Goal: Task Accomplishment & Management: Manage account settings

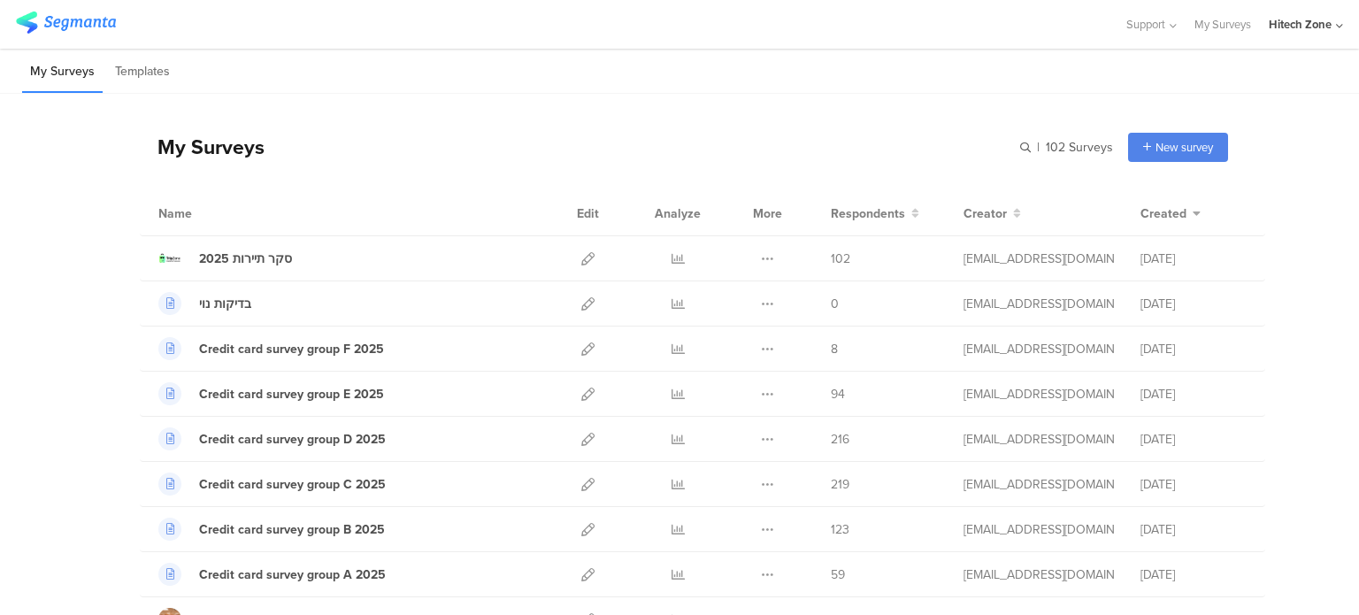
click at [1298, 22] on div "Hitech Zone" at bounding box center [1300, 24] width 63 height 17
click at [1179, 154] on span "Hitech Zone" at bounding box center [1169, 152] width 63 height 17
click at [1299, 25] on div "Hitech Zone" at bounding box center [1300, 24] width 63 height 17
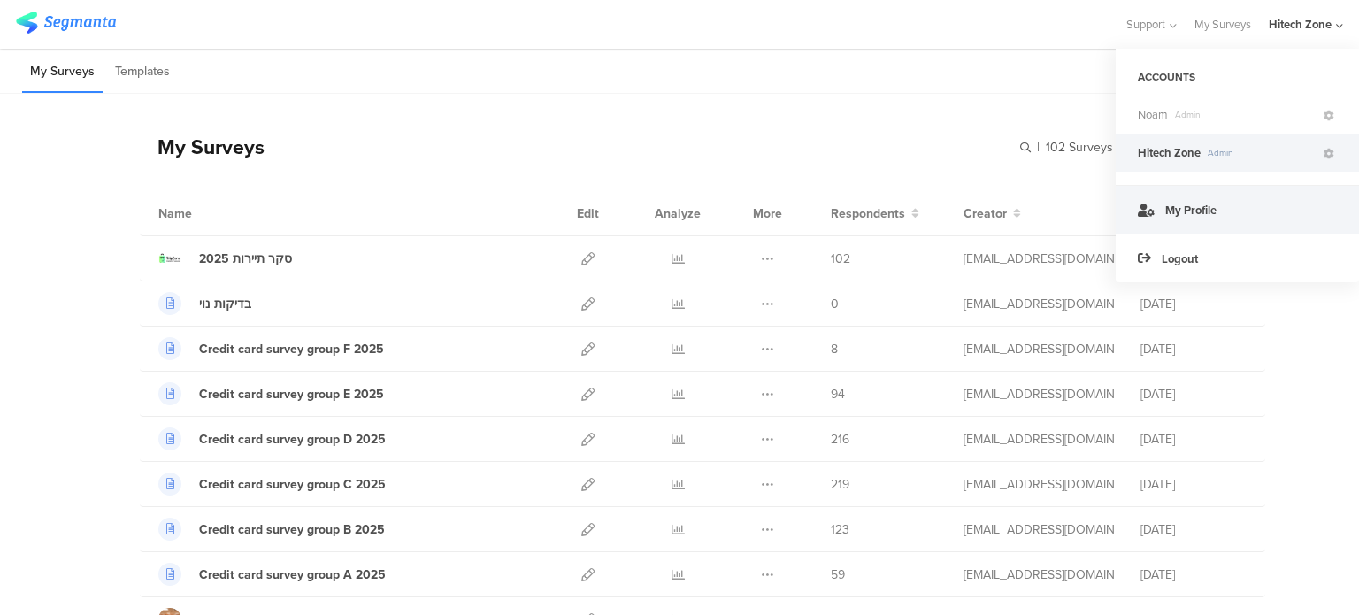
click at [1227, 204] on link "My Profile" at bounding box center [1237, 209] width 243 height 49
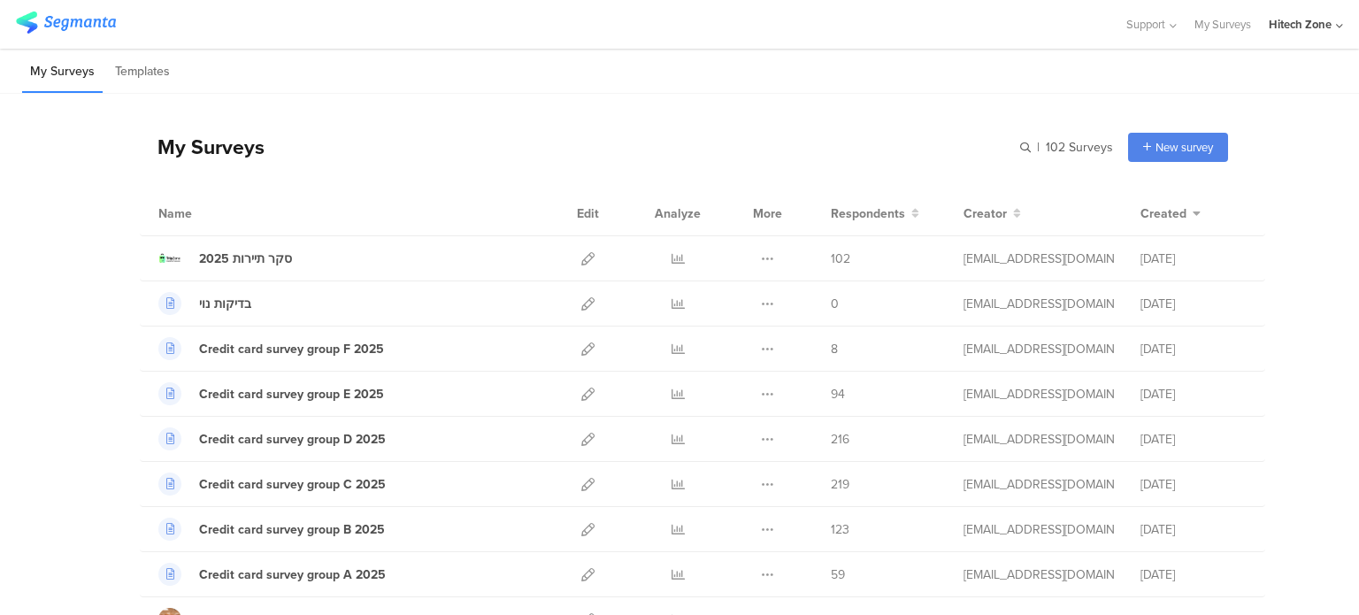
click at [1289, 24] on div "Hitech Zone" at bounding box center [1300, 24] width 63 height 17
click at [1227, 27] on link "My Surveys" at bounding box center [1223, 24] width 57 height 49
click at [1271, 27] on div "Hitech Zone" at bounding box center [1300, 24] width 63 height 17
click at [1165, 81] on div "ACCOUNTS" at bounding box center [1237, 77] width 243 height 30
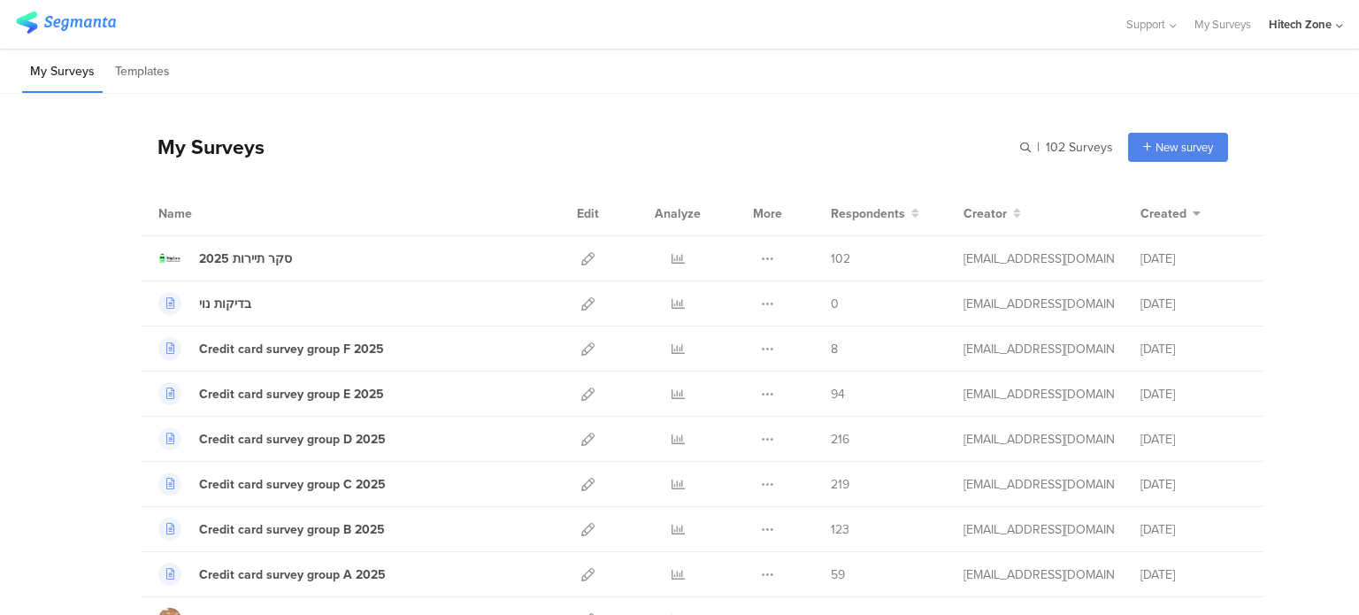
click at [1281, 32] on div "Hitech Zone" at bounding box center [1300, 24] width 63 height 17
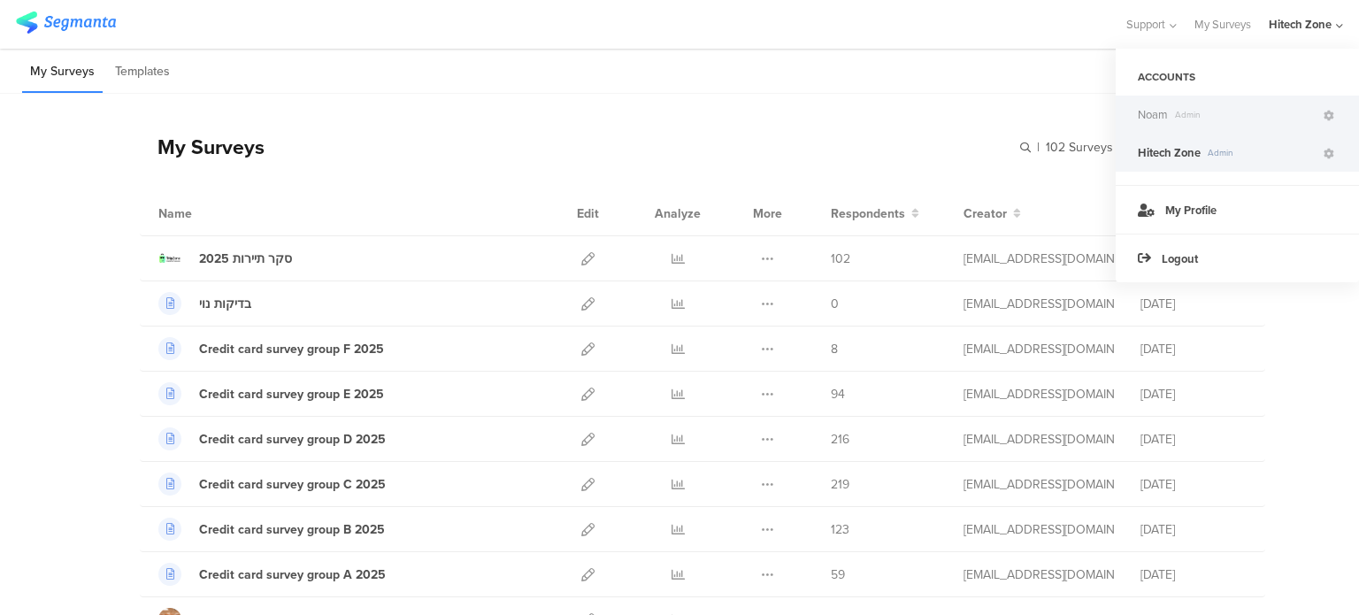
click at [1246, 119] on span "Admin" at bounding box center [1244, 114] width 153 height 13
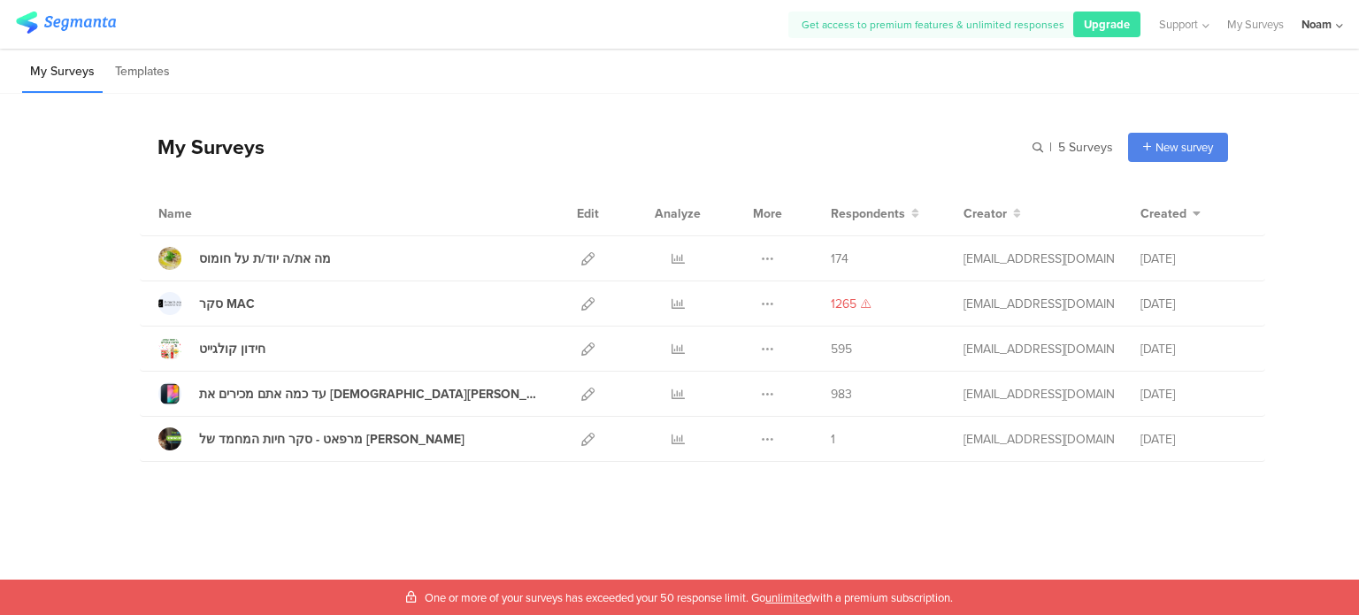
click at [1325, 20] on div "Noam" at bounding box center [1317, 24] width 30 height 17
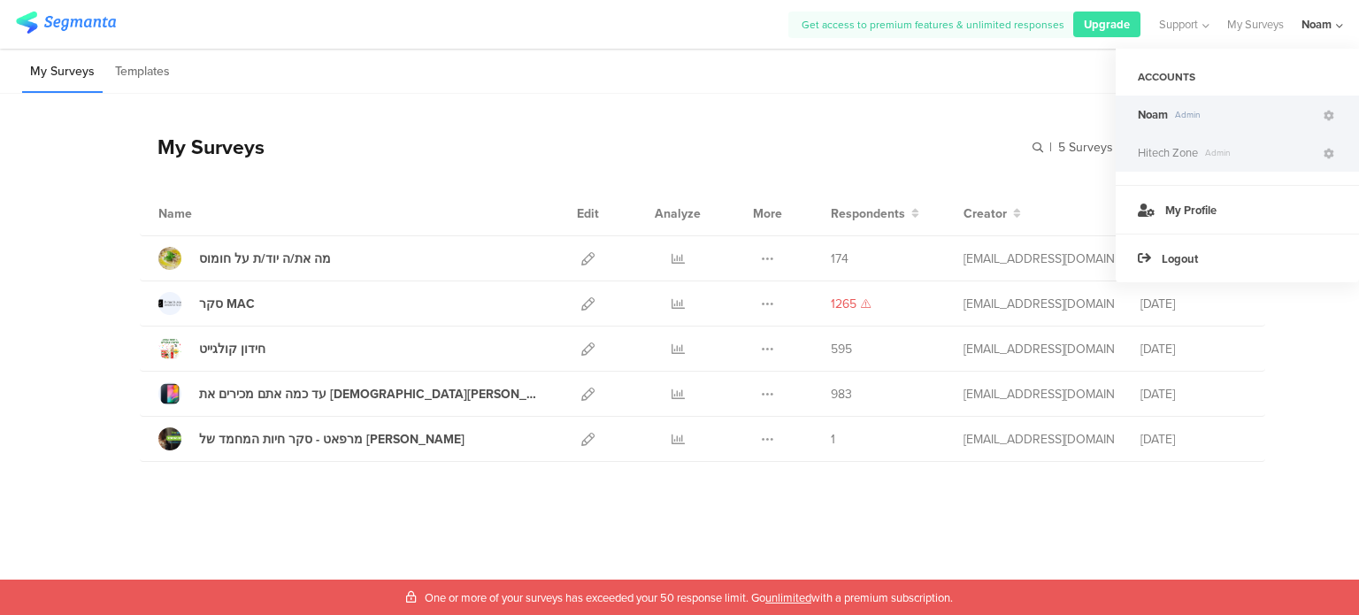
click at [1221, 163] on div "Hitech Zone Admin" at bounding box center [1237, 153] width 243 height 38
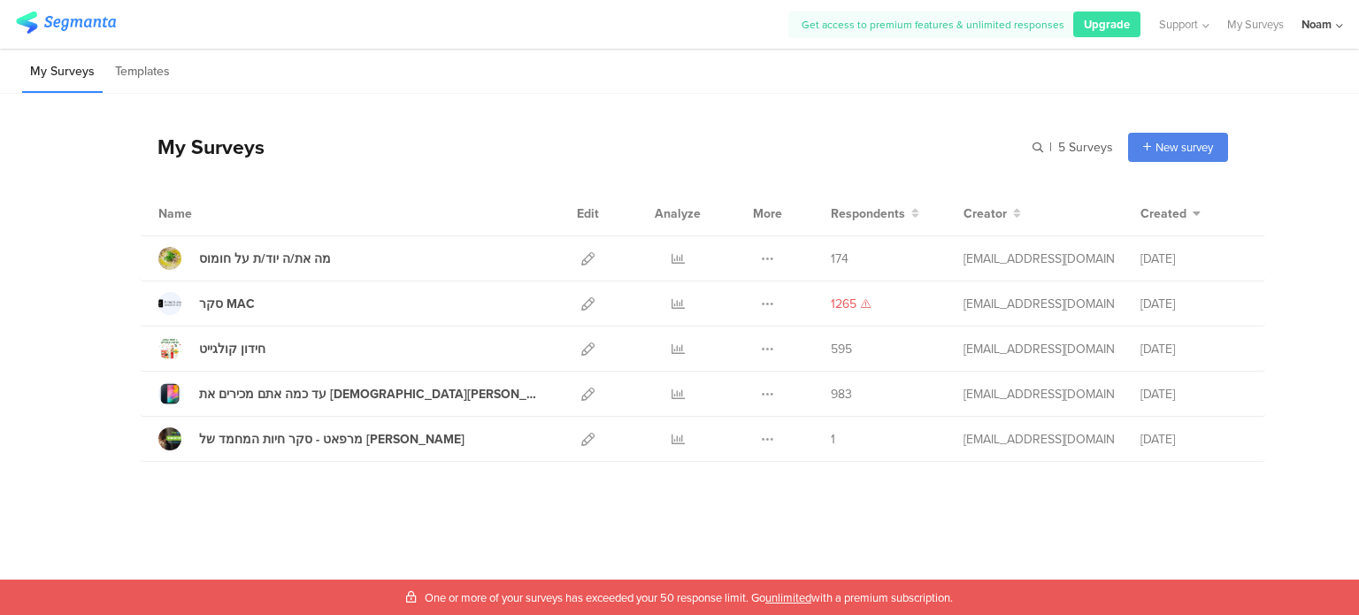
click at [1325, 24] on div "Noam" at bounding box center [1317, 24] width 30 height 17
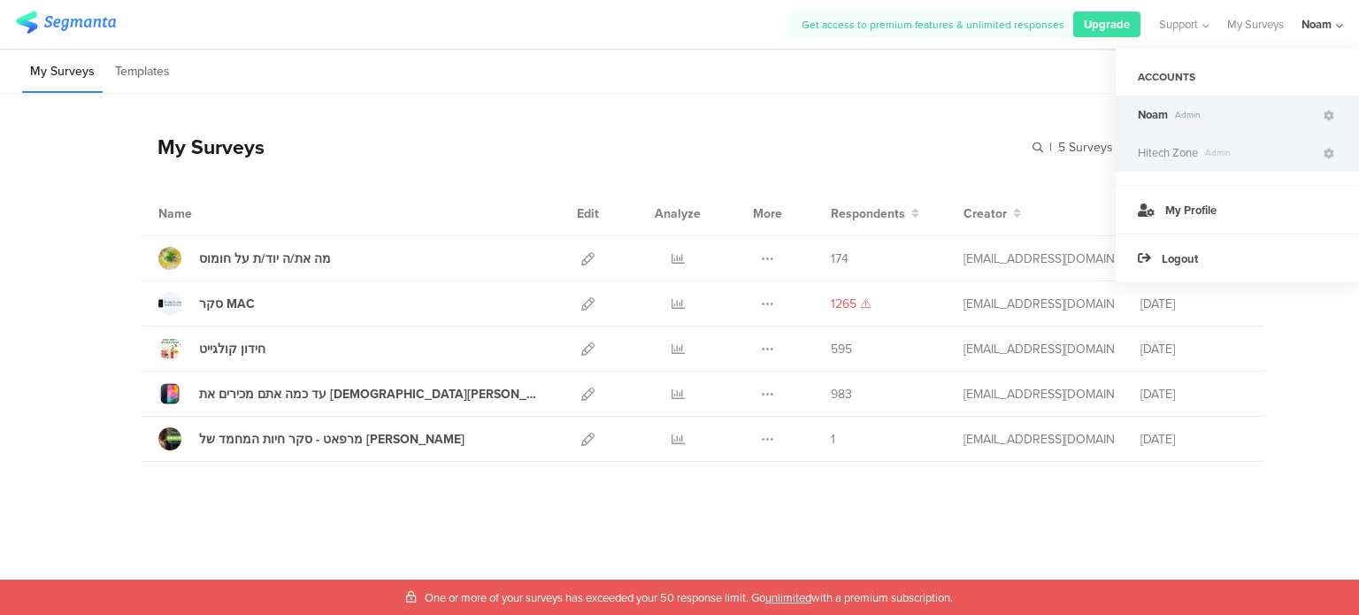
click at [1179, 149] on span "Hitech Zone" at bounding box center [1168, 152] width 60 height 17
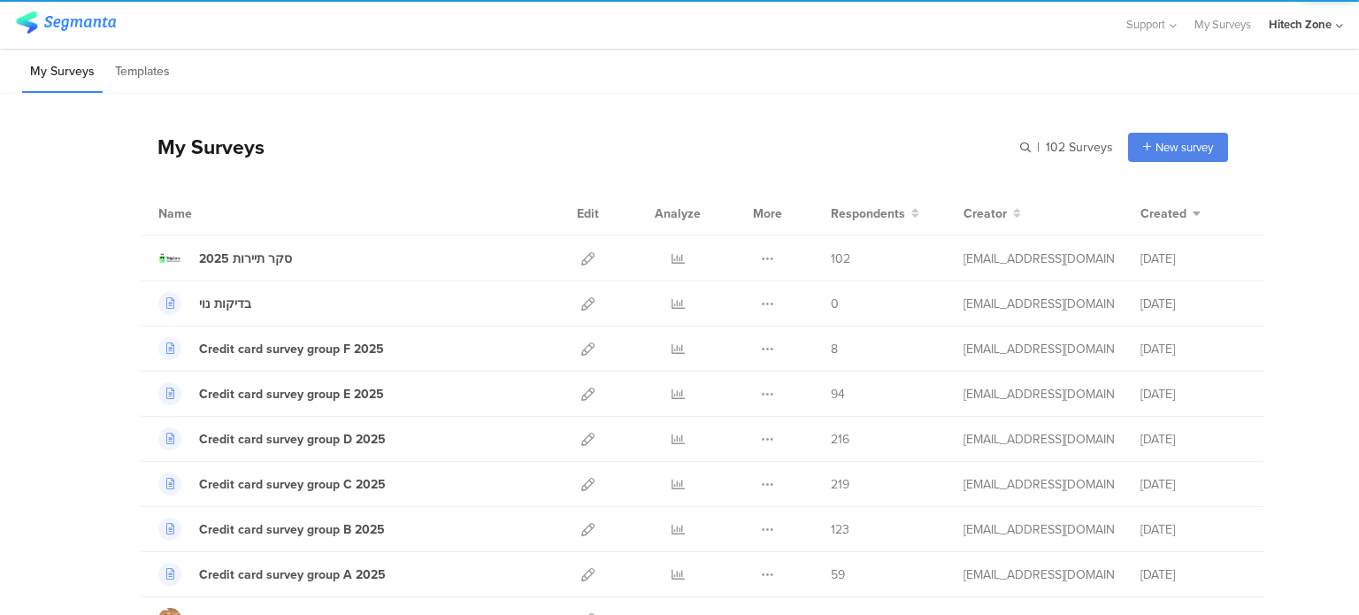
click at [1307, 27] on div "Hitech Zone" at bounding box center [1300, 24] width 63 height 17
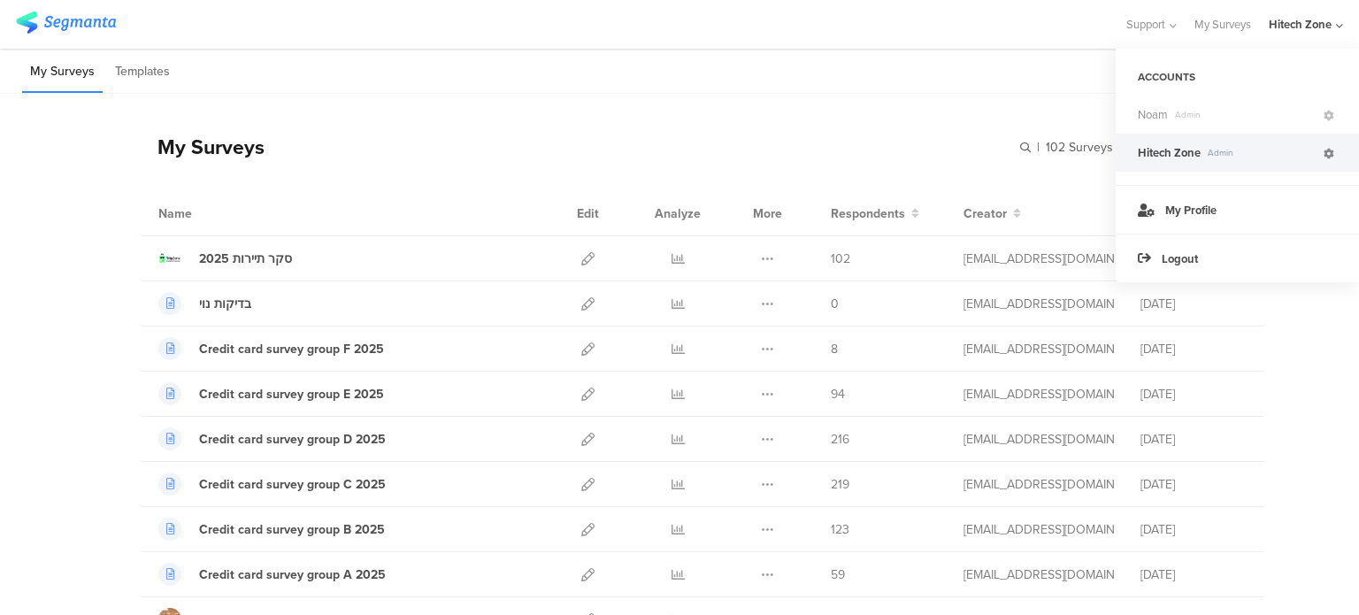
click at [1325, 150] on icon at bounding box center [1329, 154] width 11 height 11
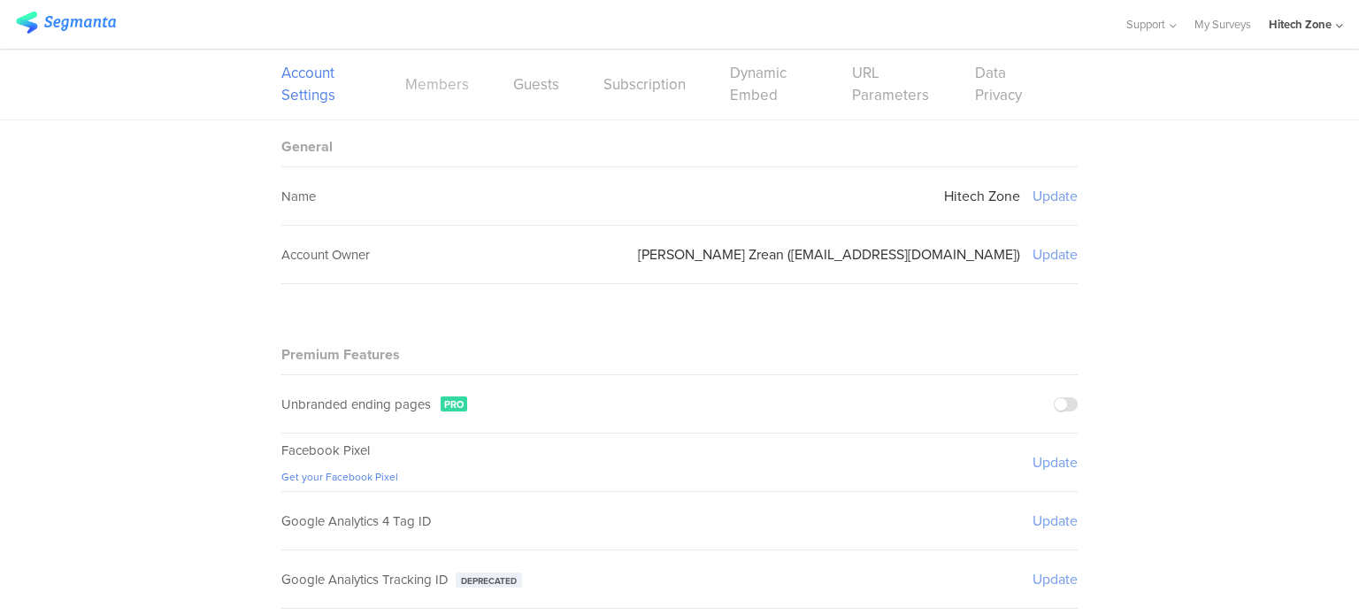
click at [428, 84] on link "Members" at bounding box center [437, 84] width 64 height 22
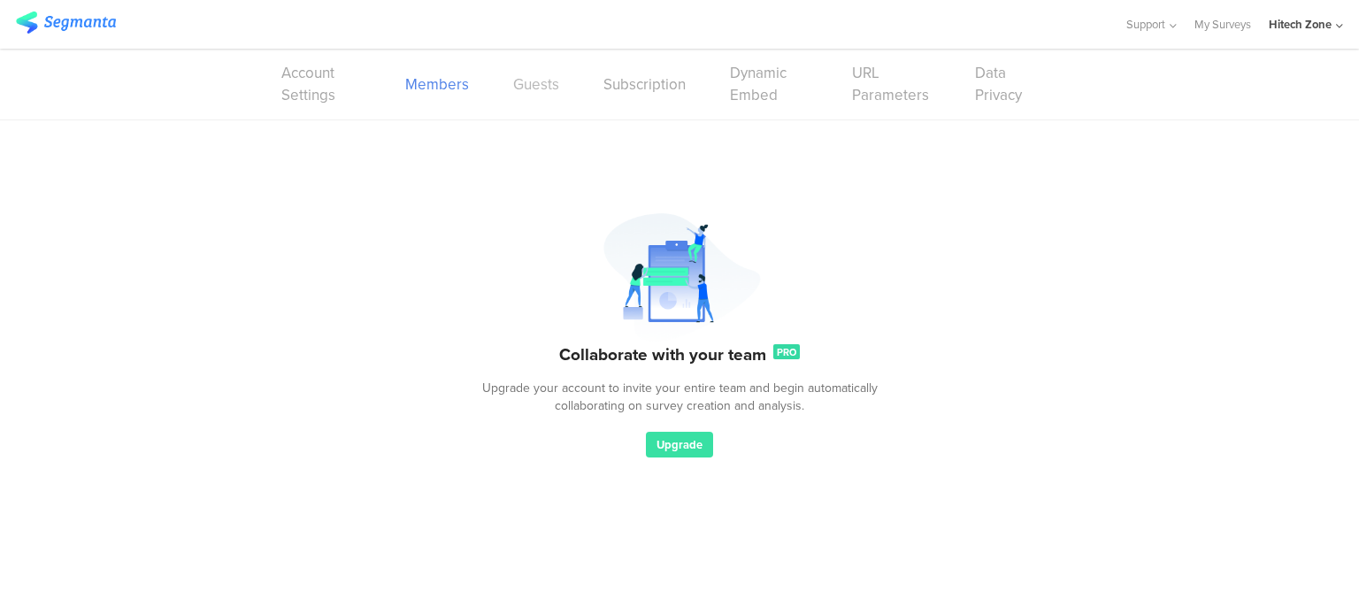
click at [524, 83] on link "Guests" at bounding box center [536, 84] width 46 height 22
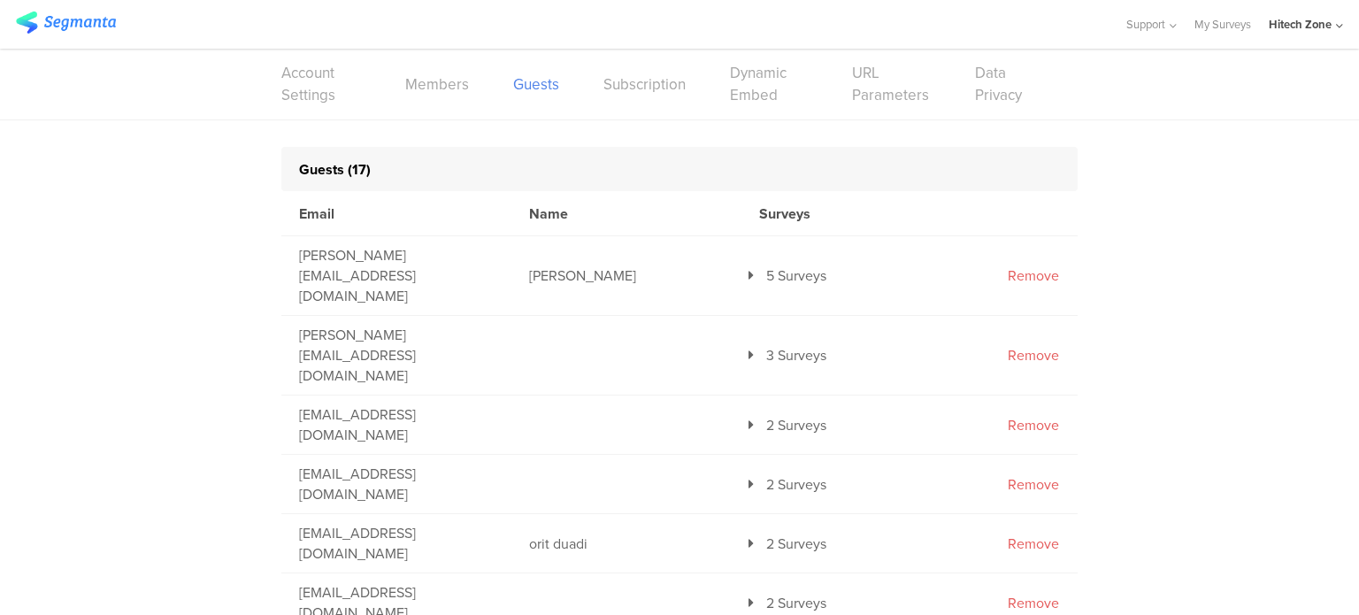
click at [660, 86] on link "Subscription" at bounding box center [645, 84] width 82 height 22
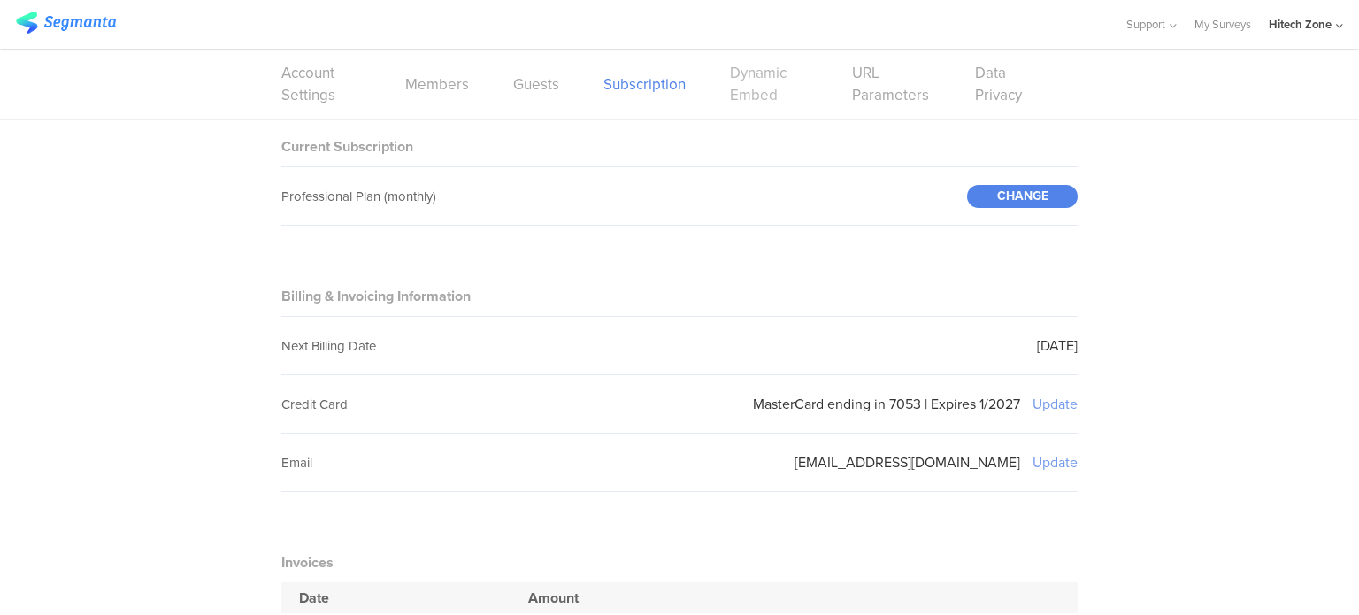
click at [758, 81] on link "Dynamic Embed" at bounding box center [769, 84] width 78 height 44
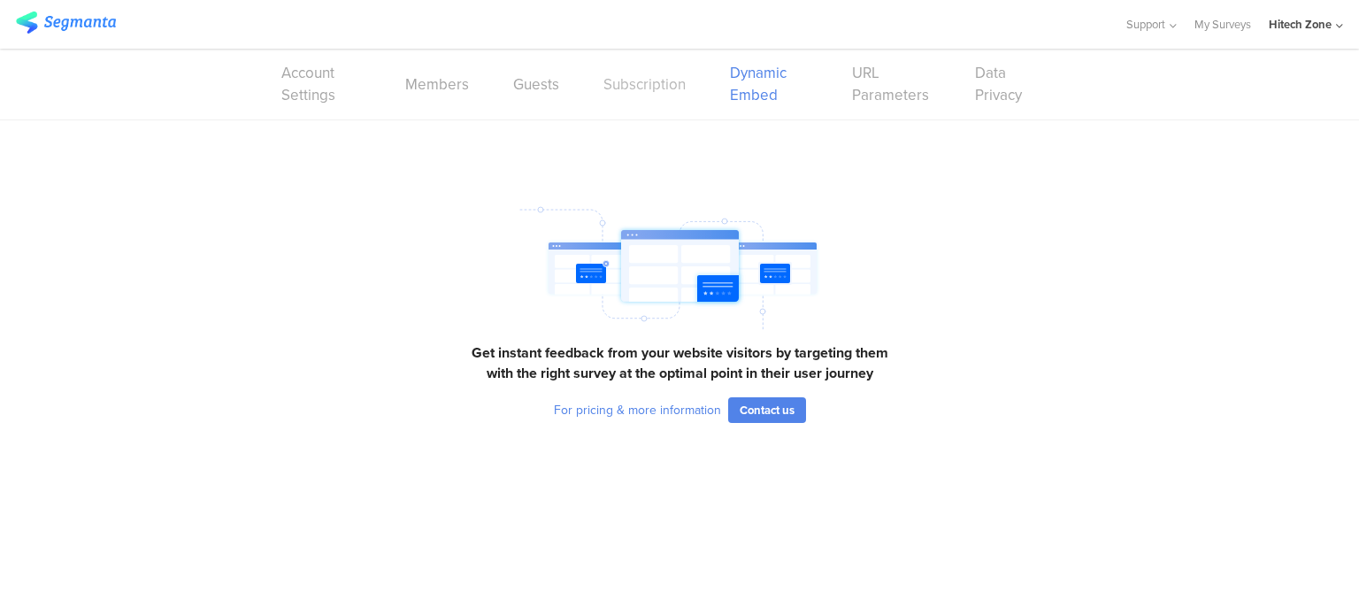
click at [669, 77] on link "Subscription" at bounding box center [645, 84] width 82 height 22
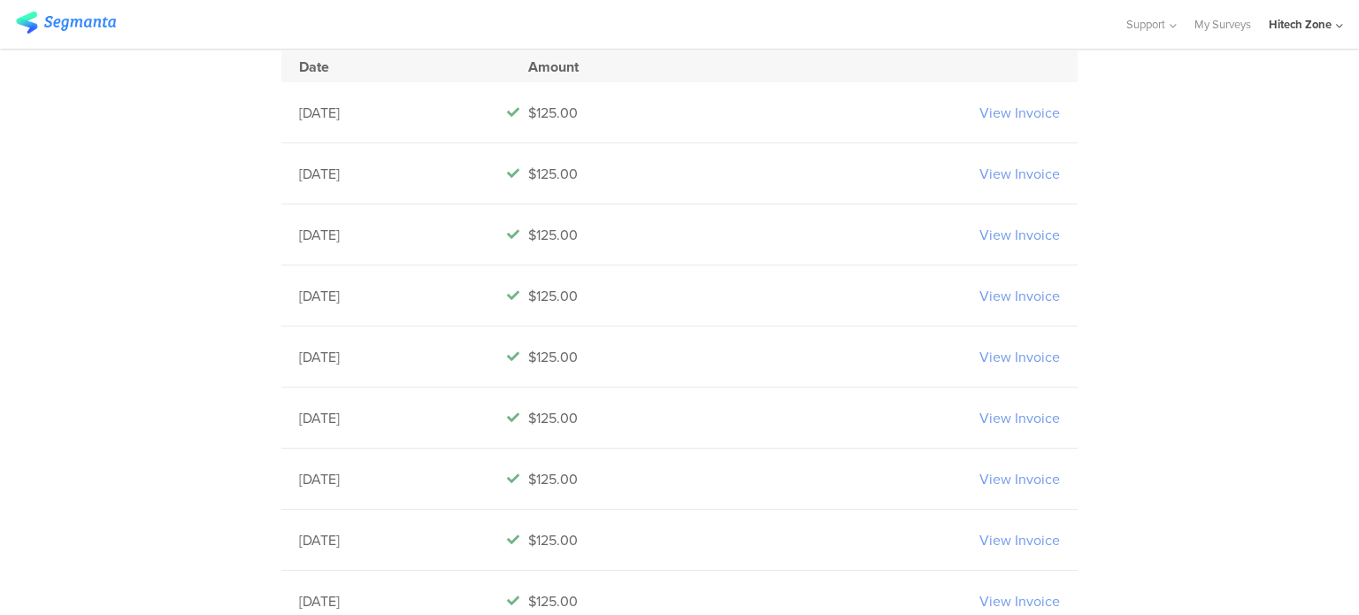
scroll to position [354, 0]
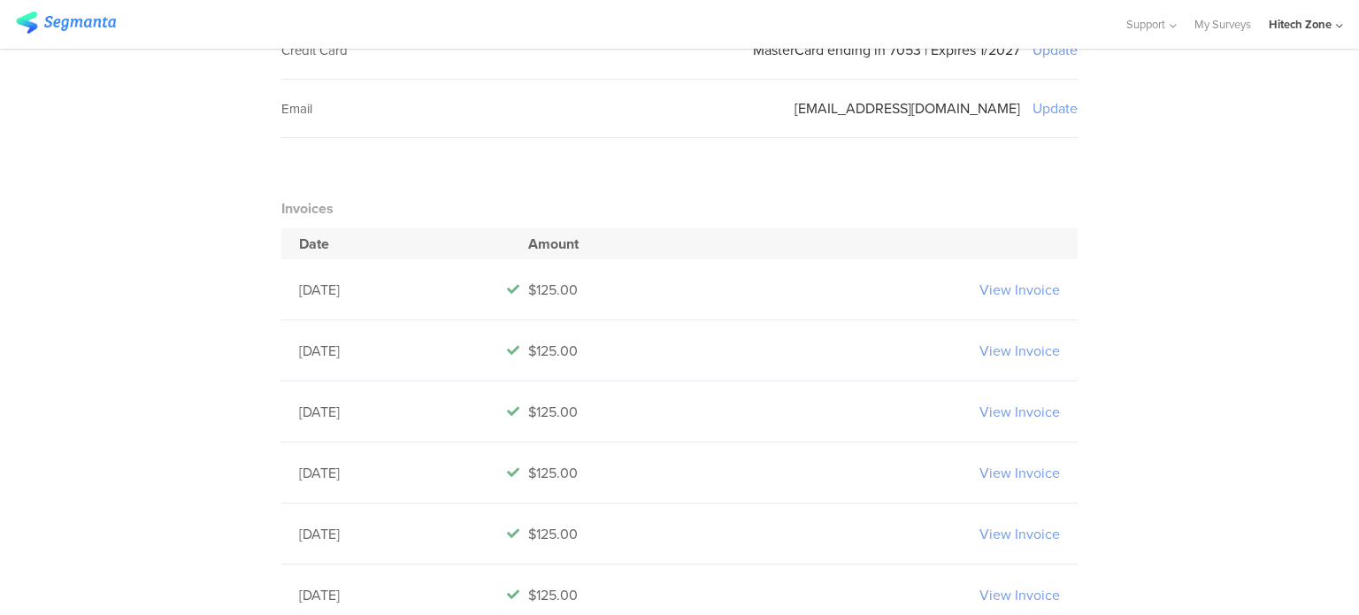
click at [1170, 135] on div "Current Subscription Professional Plan (monthly) CHANGE Billing & Invoicing Inf…" at bounding box center [679, 340] width 1359 height 1148
